Goal: Task Accomplishment & Management: Complete application form

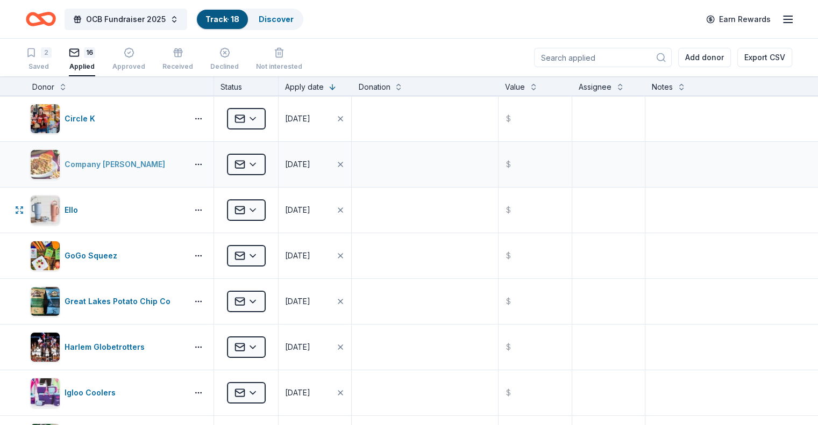
scroll to position [54, 0]
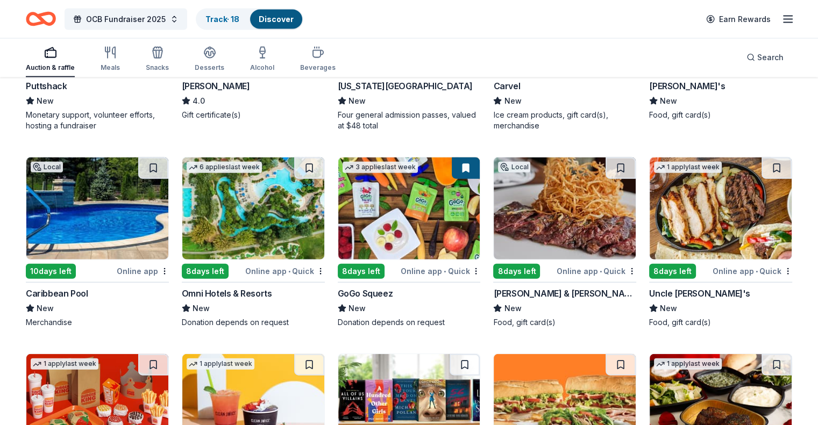
scroll to position [6543, 0]
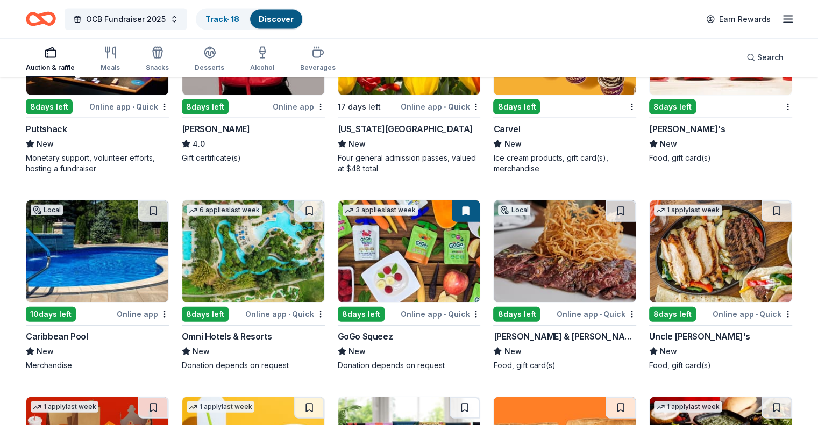
click at [540, 244] on img at bounding box center [565, 252] width 142 height 102
click at [274, 266] on img at bounding box center [253, 252] width 142 height 102
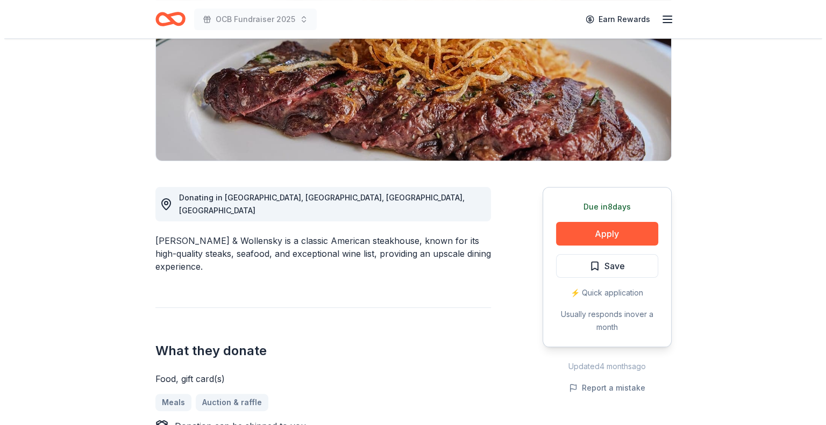
scroll to position [54, 0]
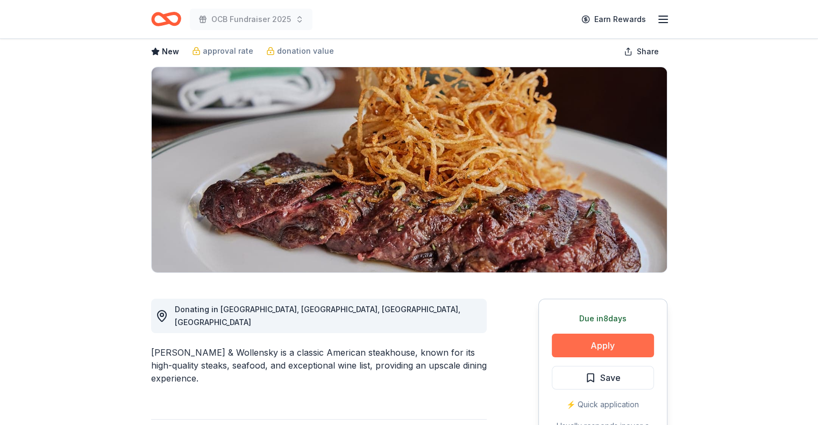
click at [596, 346] on button "Apply" at bounding box center [603, 346] width 102 height 24
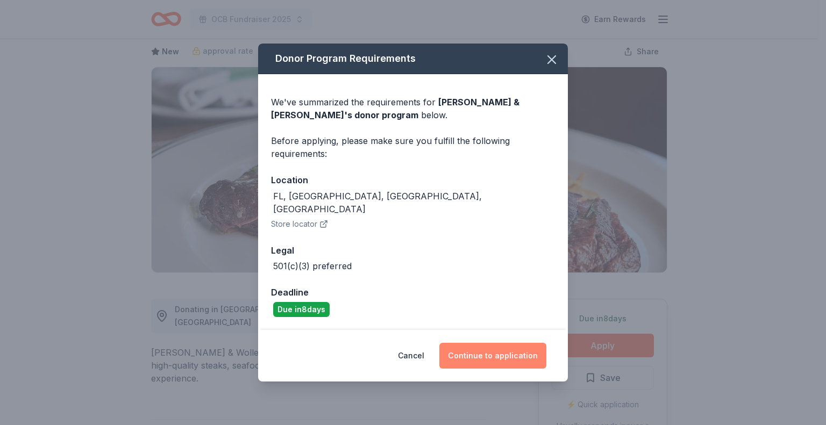
click at [499, 355] on button "Continue to application" at bounding box center [492, 356] width 107 height 26
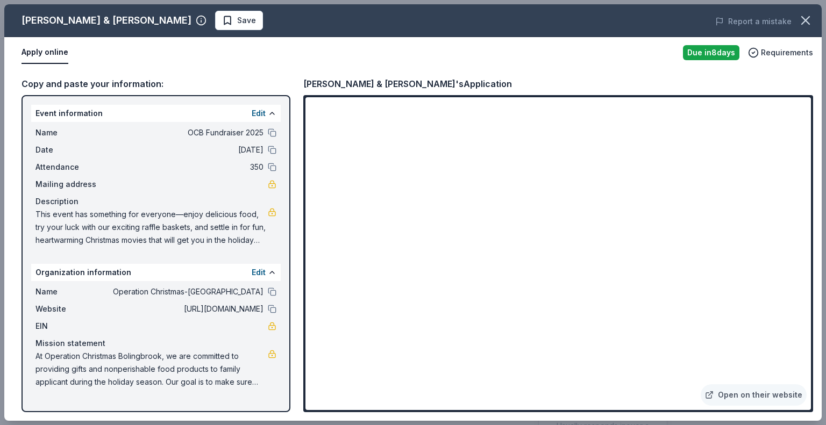
click at [525, 58] on div "Apply online" at bounding box center [348, 52] width 653 height 23
click at [222, 23] on span "Save" at bounding box center [239, 20] width 34 height 13
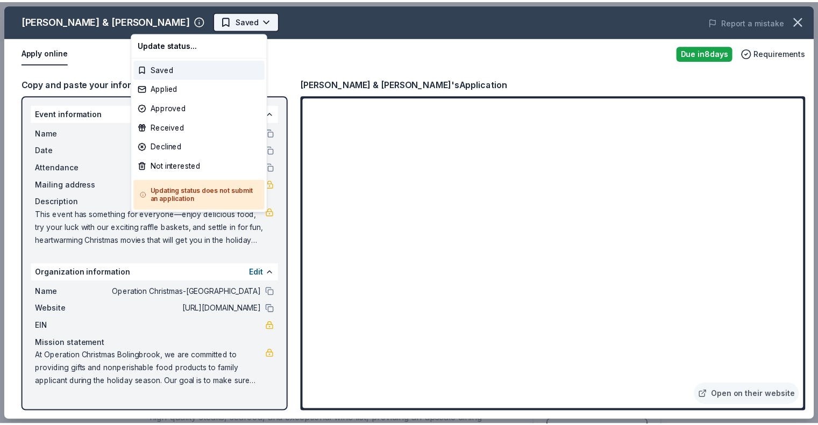
scroll to position [0, 0]
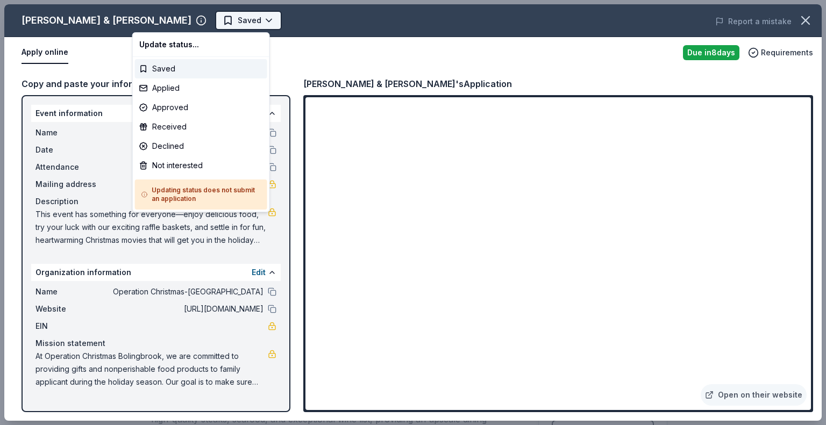
click at [183, 20] on html "OCB Fundraiser 2025 Earn Rewards Due [DATE] Share [PERSON_NAME] & [PERSON_NAME]…" at bounding box center [413, 212] width 826 height 425
click at [183, 91] on div "Applied" at bounding box center [201, 88] width 132 height 19
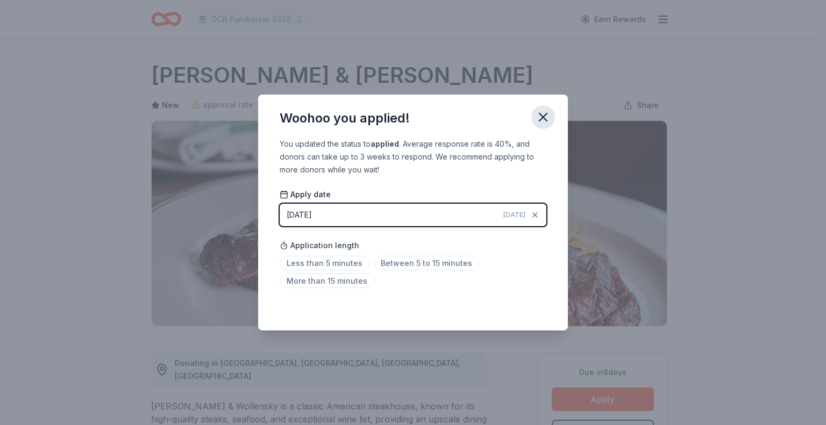
click at [538, 116] on icon "button" at bounding box center [543, 117] width 15 height 15
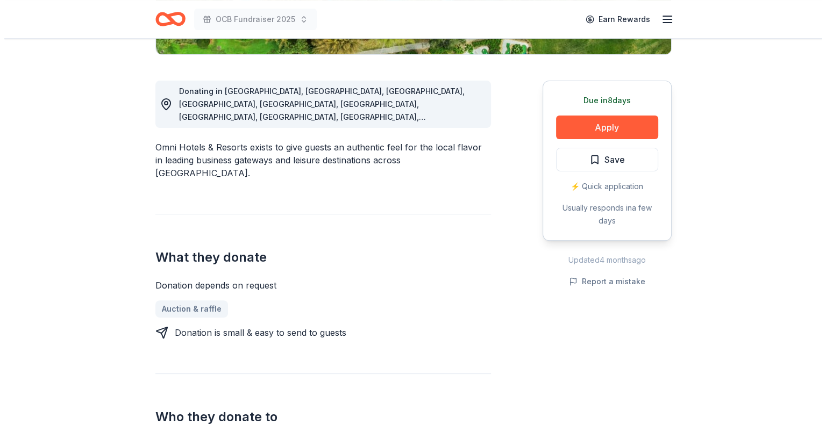
scroll to position [108, 0]
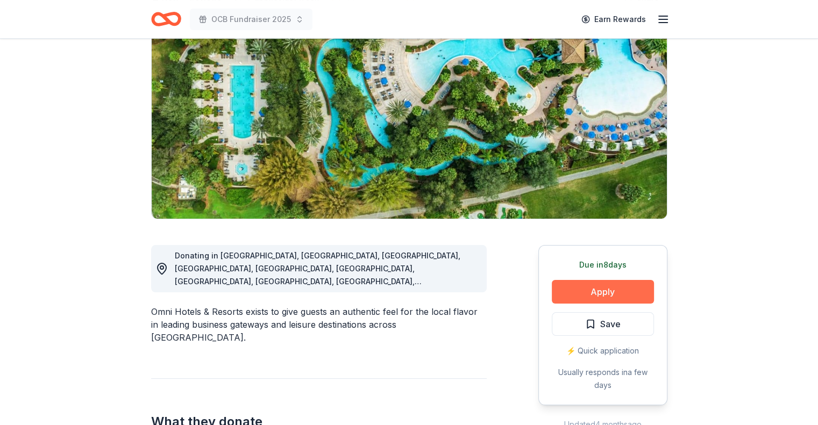
click at [587, 290] on button "Apply" at bounding box center [603, 292] width 102 height 24
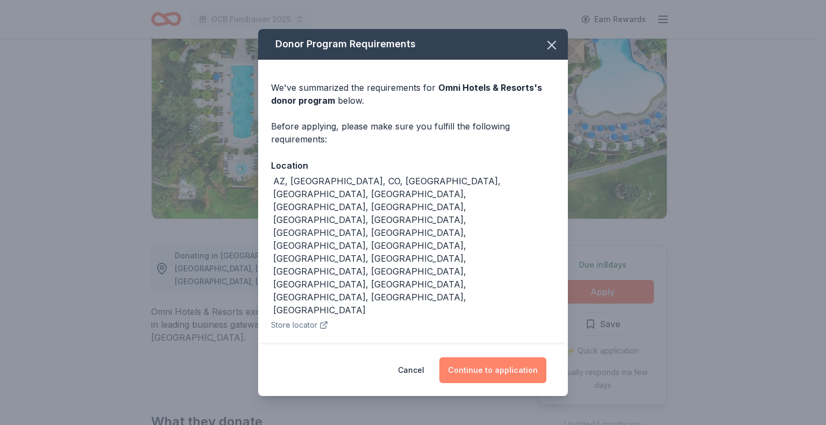
click at [479, 358] on button "Continue to application" at bounding box center [492, 371] width 107 height 26
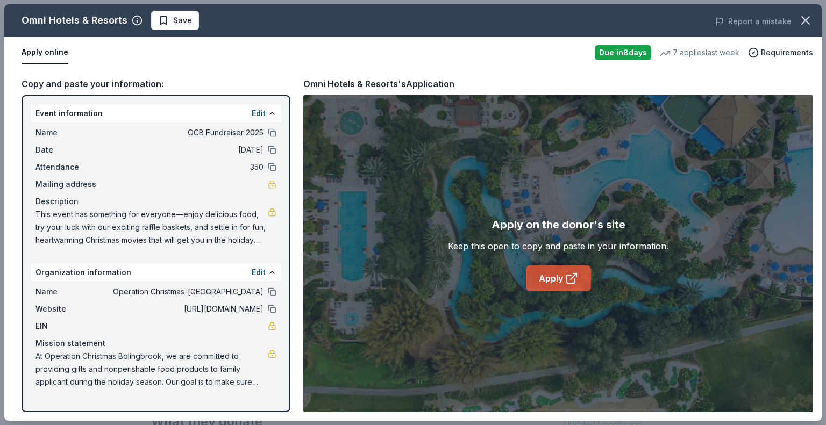
click at [548, 282] on link "Apply" at bounding box center [558, 279] width 65 height 26
